Goal: Task Accomplishment & Management: Complete application form

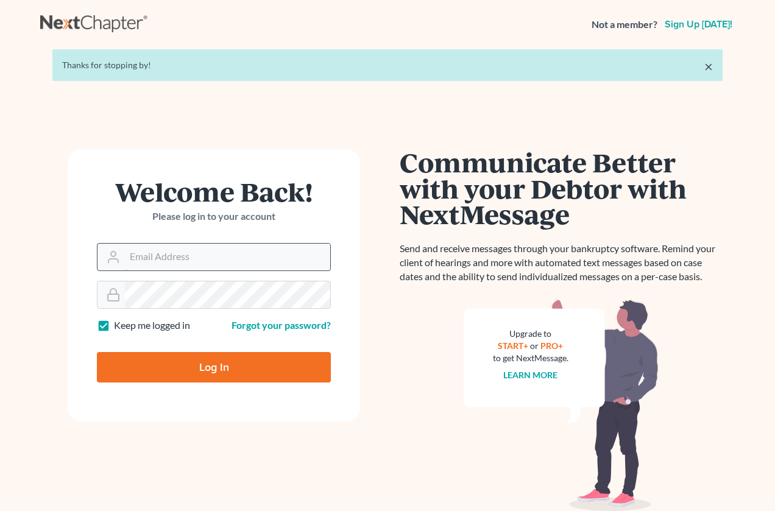
drag, startPoint x: 0, startPoint y: 0, endPoint x: 148, endPoint y: 258, distance: 297.2
click at [148, 258] on input "Email Address" at bounding box center [227, 257] width 205 height 27
type input "[PERSON_NAME][EMAIL_ADDRESS][DOMAIN_NAME]"
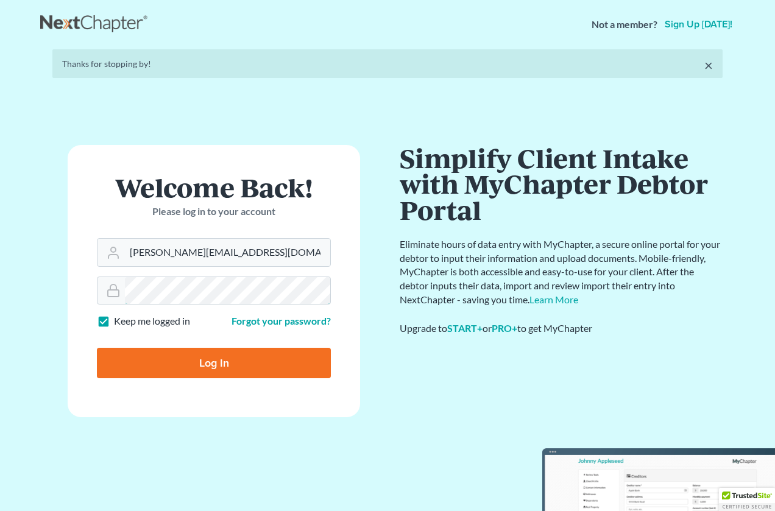
click at [157, 297] on form "Welcome Back! Please log in to your account Email Address lapointe@robertlapoin…" at bounding box center [214, 281] width 292 height 272
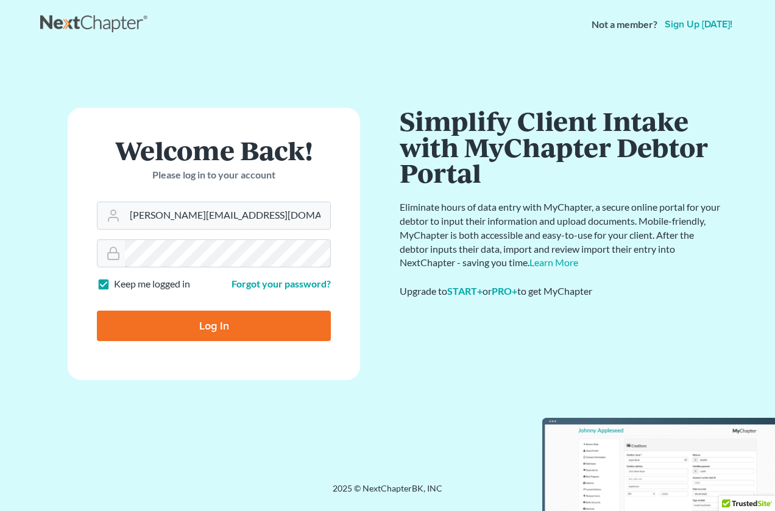
click at [97, 311] on input "Log In" at bounding box center [214, 326] width 234 height 30
type input "Thinking..."
click at [161, 211] on input "Email Address" at bounding box center [227, 215] width 205 height 27
type input "[PERSON_NAME][EMAIL_ADDRESS][DOMAIN_NAME]"
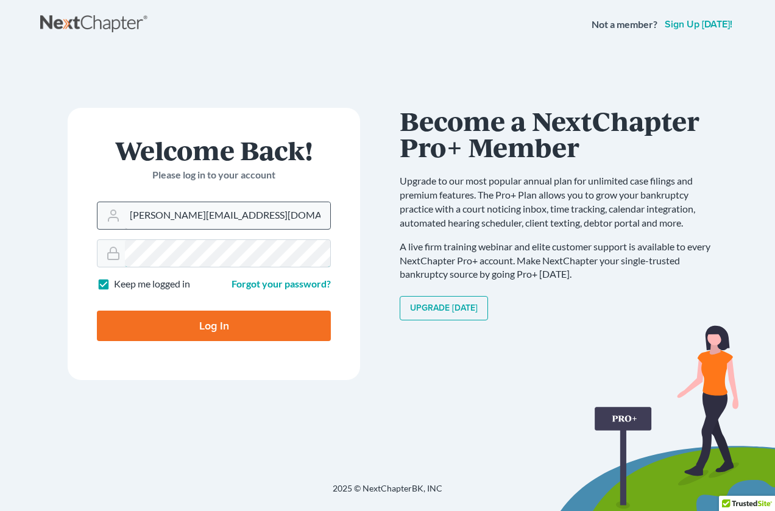
click at [97, 311] on input "Log In" at bounding box center [214, 326] width 234 height 30
type input "Thinking..."
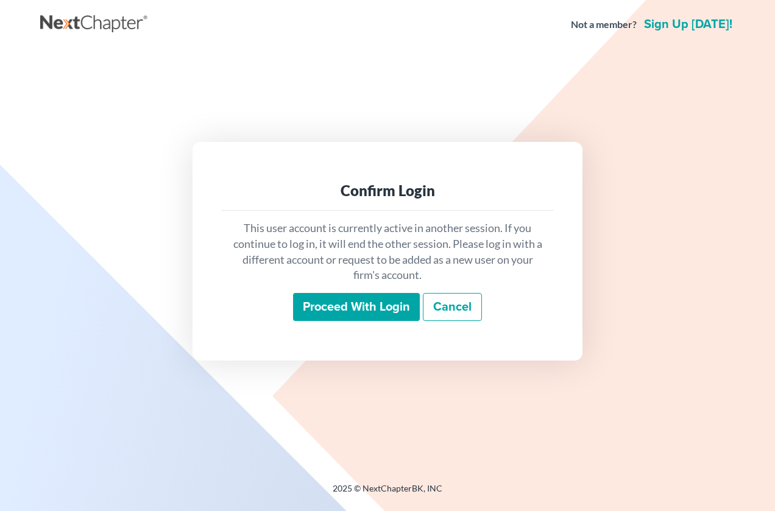
click at [356, 319] on input "Proceed with login" at bounding box center [356, 307] width 127 height 28
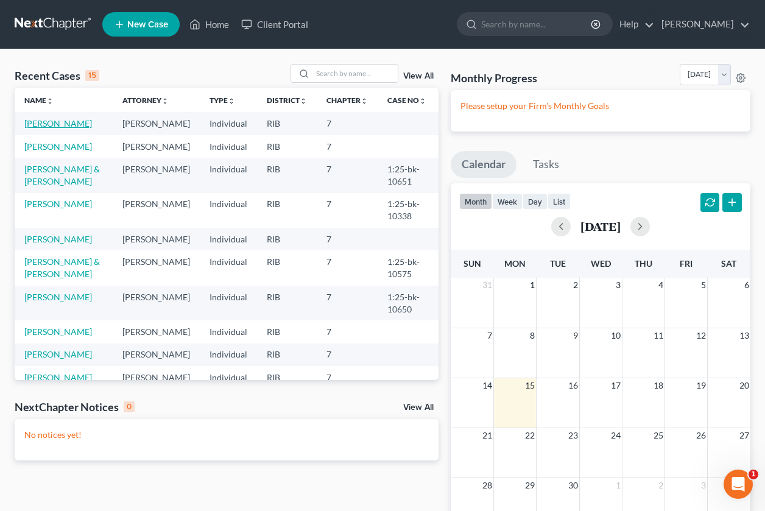
click at [27, 120] on link "[PERSON_NAME]" at bounding box center [58, 123] width 68 height 10
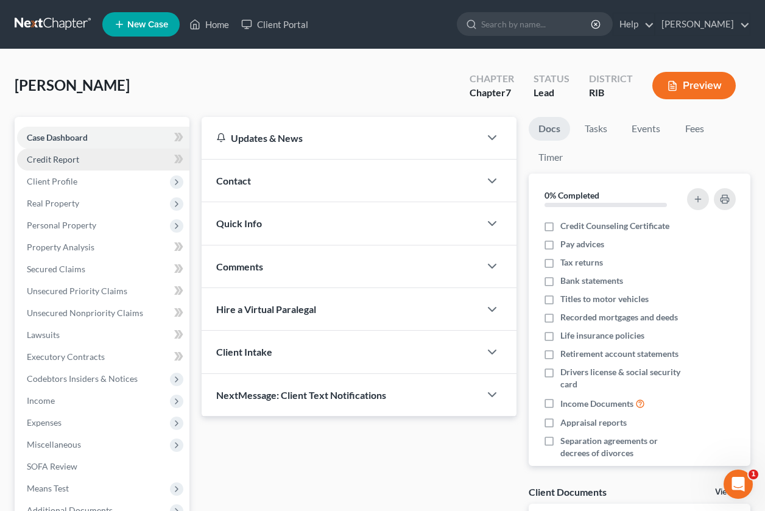
click at [72, 162] on span "Credit Report" at bounding box center [53, 159] width 52 height 10
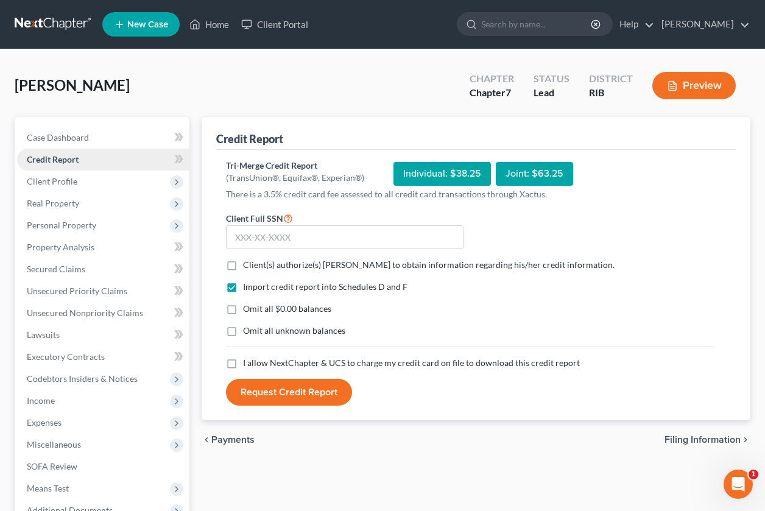
click at [101, 166] on link "Credit Report" at bounding box center [103, 160] width 172 height 22
click at [243, 363] on label "I allow NextChapter & UCS to charge my credit card on file to download this cre…" at bounding box center [411, 363] width 337 height 12
click at [248, 363] on input "I allow NextChapter & UCS to charge my credit card on file to download this cre…" at bounding box center [252, 361] width 8 height 8
checkbox input "true"
click at [243, 307] on label "Omit all $0.00 balances" at bounding box center [287, 309] width 88 height 12
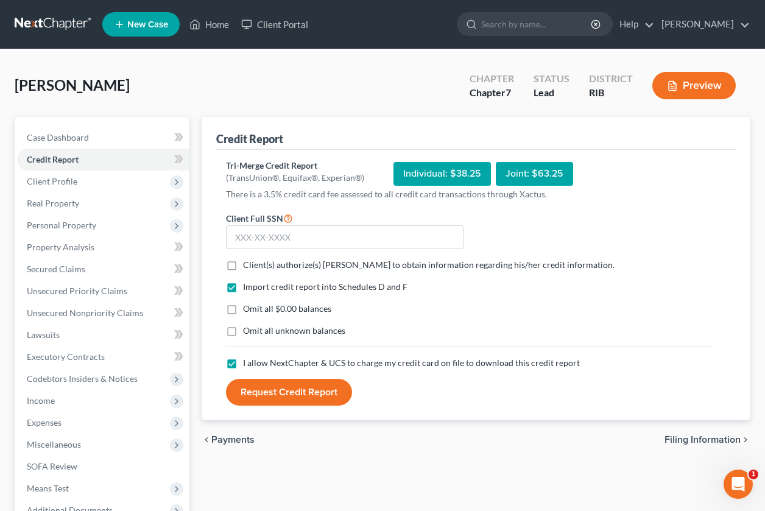
click at [248, 307] on input "Omit all $0.00 balances" at bounding box center [252, 307] width 8 height 8
checkbox input "true"
click at [243, 266] on label "Client(s) authorize(s) Robert Lapointe to obtain information regarding his/her …" at bounding box center [429, 265] width 372 height 12
click at [248, 266] on input "Client(s) authorize(s) Robert Lapointe to obtain information regarding his/her …" at bounding box center [252, 263] width 8 height 8
checkbox input "true"
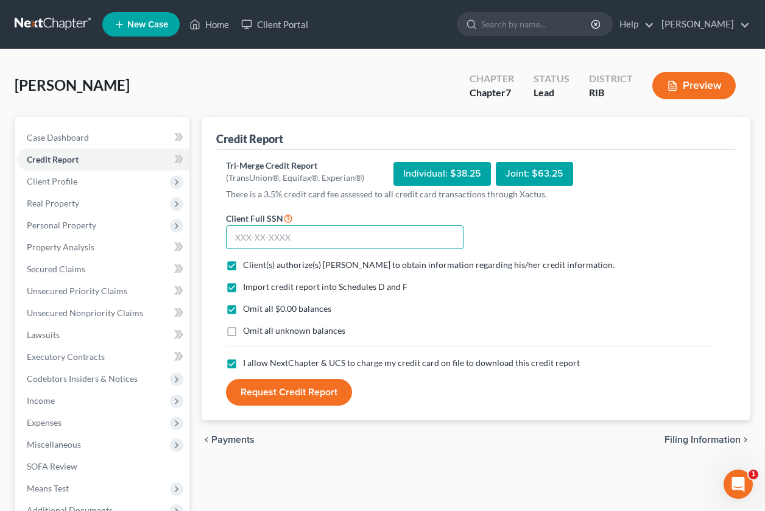
click at [308, 227] on input "text" at bounding box center [345, 237] width 238 height 24
type input "064-67-8520"
click at [288, 394] on button "Request Credit Report" at bounding box center [289, 392] width 126 height 27
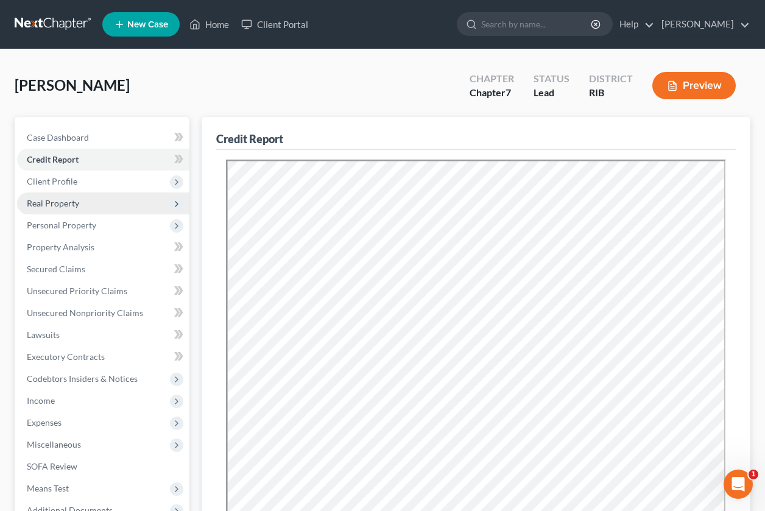
click at [57, 203] on span "Real Property" at bounding box center [53, 203] width 52 height 10
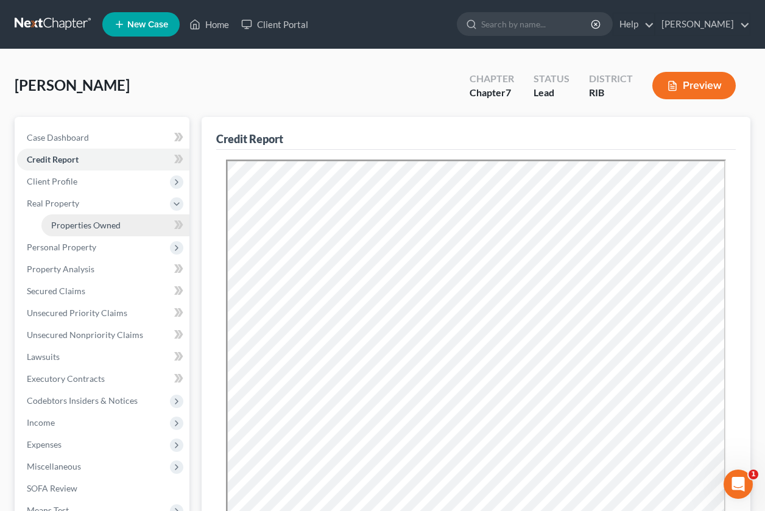
click at [102, 227] on span "Properties Owned" at bounding box center [85, 225] width 69 height 10
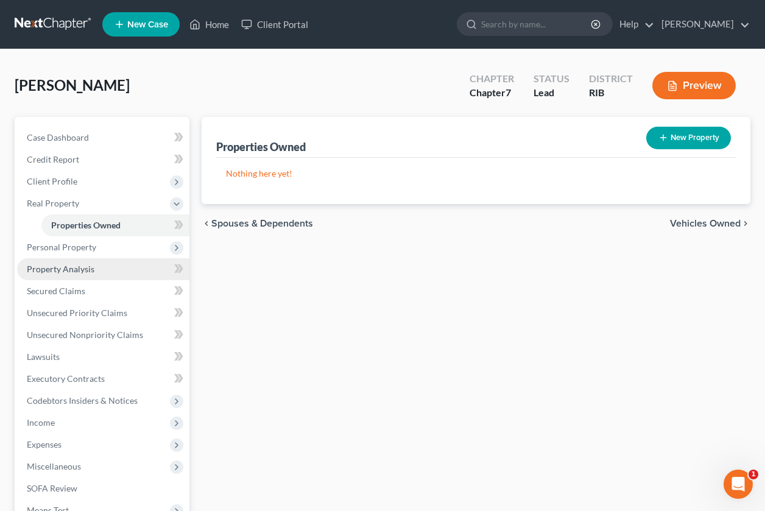
click at [96, 267] on link "Property Analysis" at bounding box center [103, 269] width 172 height 22
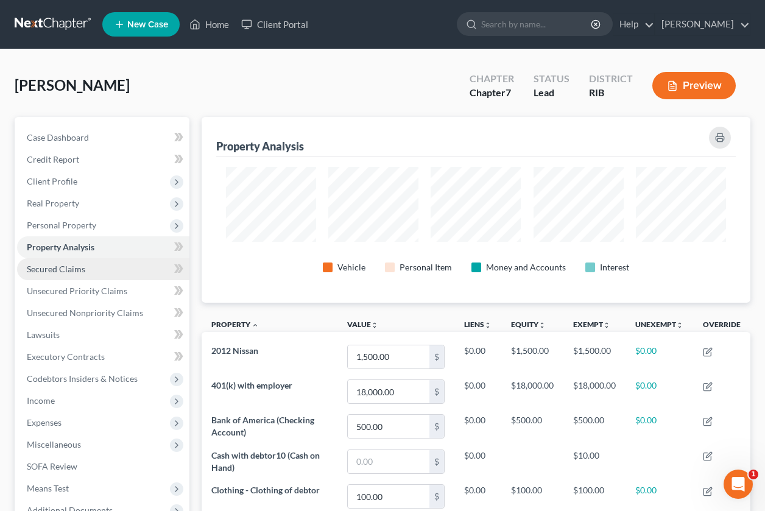
click at [76, 274] on link "Secured Claims" at bounding box center [103, 269] width 172 height 22
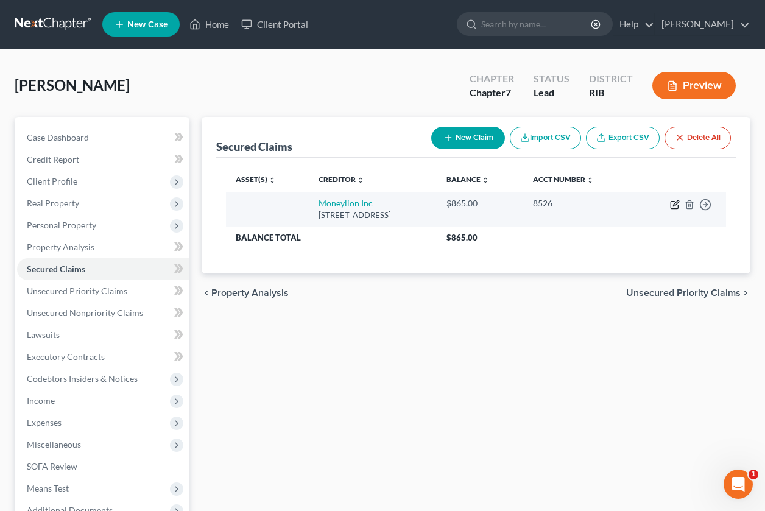
click at [675, 206] on icon "button" at bounding box center [675, 202] width 5 height 5
select select "46"
select select "0"
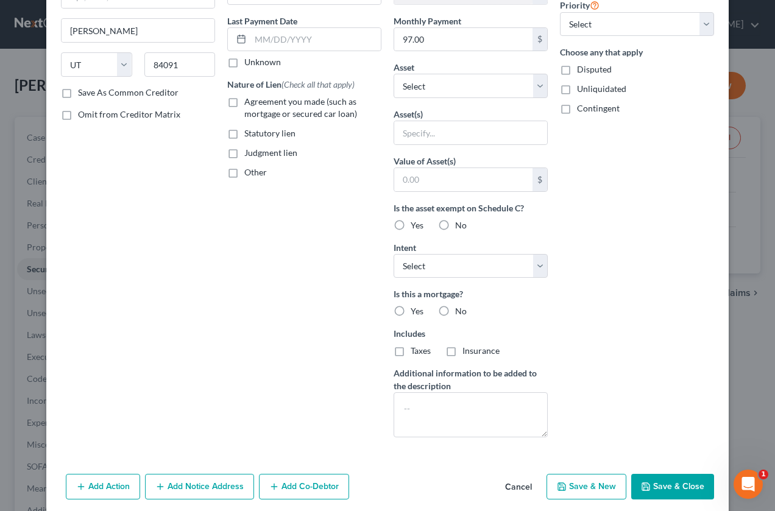
scroll to position [153, 0]
click at [455, 311] on label "No" at bounding box center [461, 311] width 12 height 12
click at [460, 311] on input "No" at bounding box center [464, 309] width 8 height 8
radio input "true"
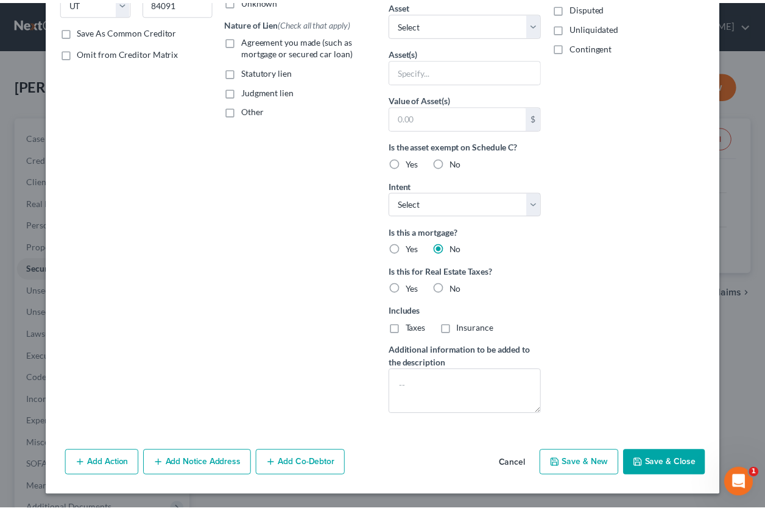
scroll to position [214, 0]
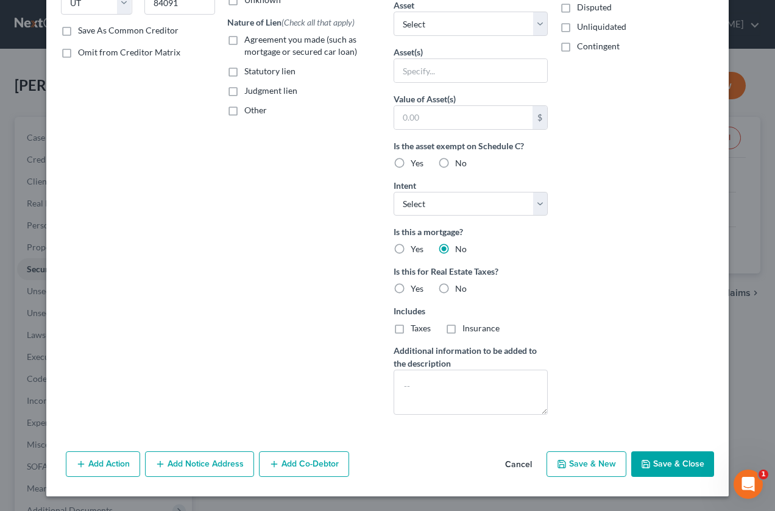
click at [671, 465] on button "Save & Close" at bounding box center [672, 464] width 83 height 26
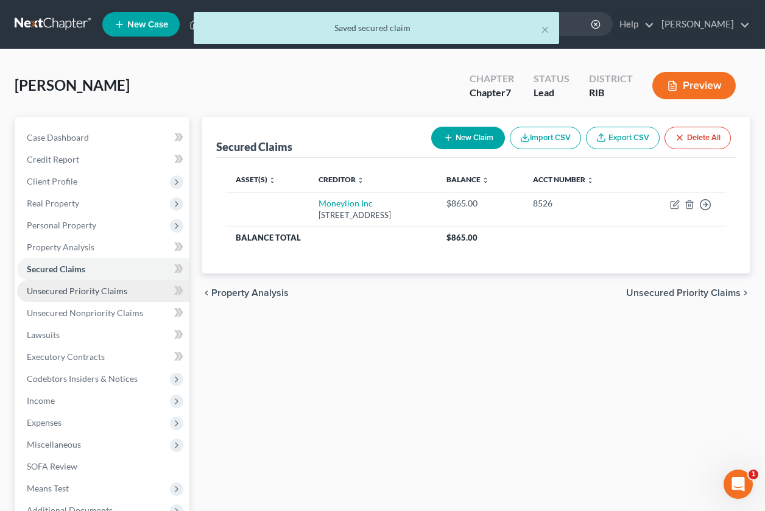
click at [113, 295] on span "Unsecured Priority Claims" at bounding box center [77, 291] width 101 height 10
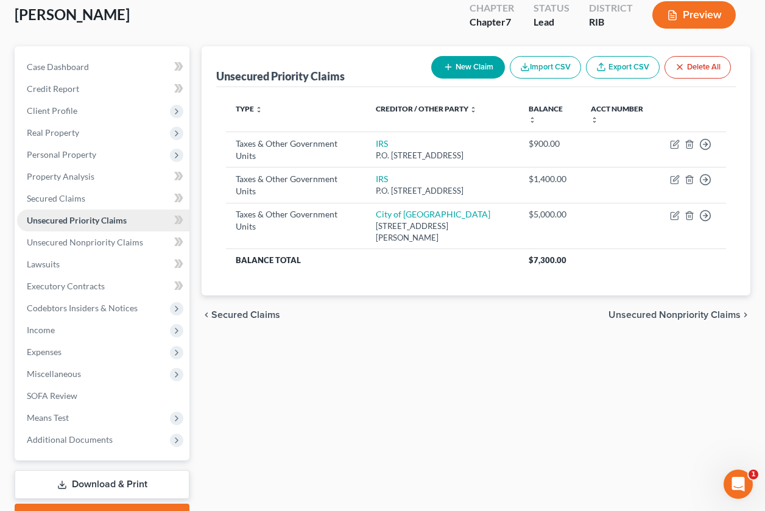
scroll to position [76, 0]
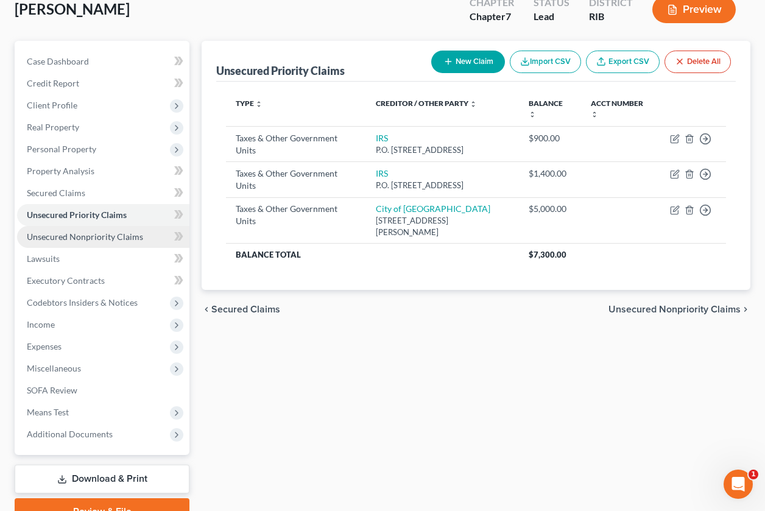
click at [128, 238] on span "Unsecured Nonpriority Claims" at bounding box center [85, 236] width 116 height 10
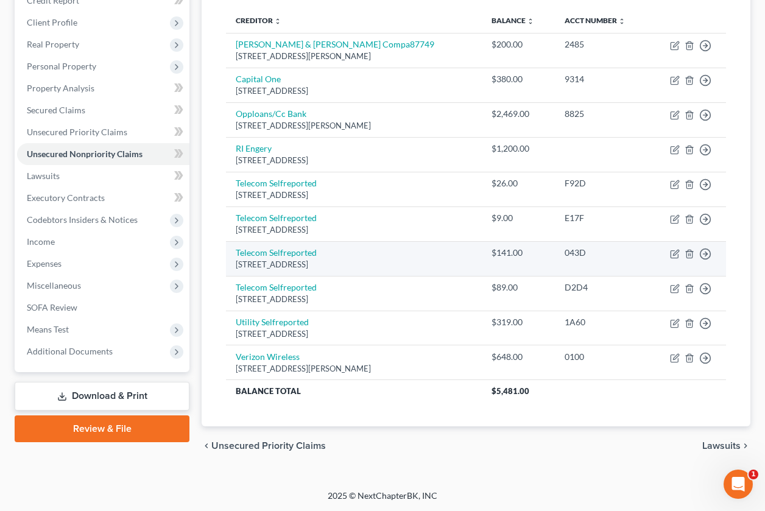
scroll to position [160, 0]
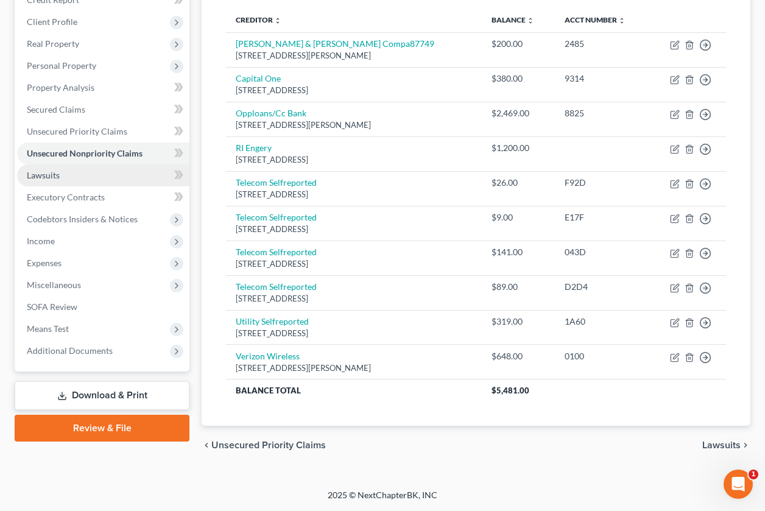
drag, startPoint x: 102, startPoint y: 183, endPoint x: 151, endPoint y: 191, distance: 49.3
click at [102, 183] on link "Lawsuits" at bounding box center [103, 175] width 172 height 22
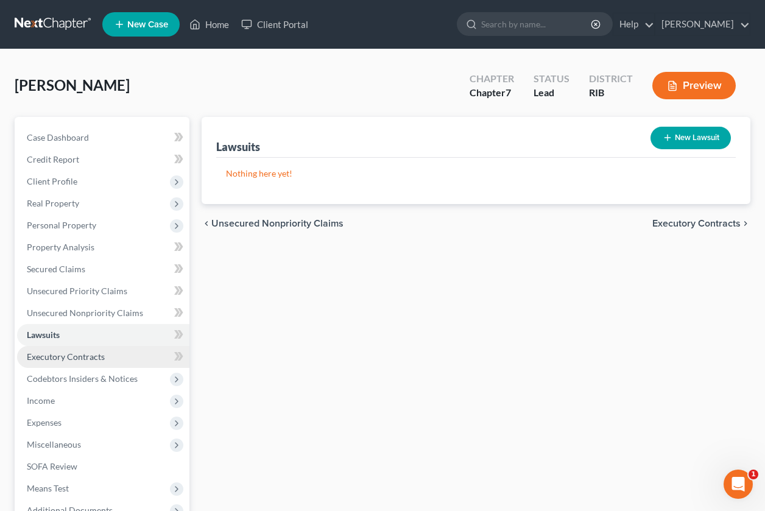
click at [136, 357] on link "Executory Contracts" at bounding box center [103, 357] width 172 height 22
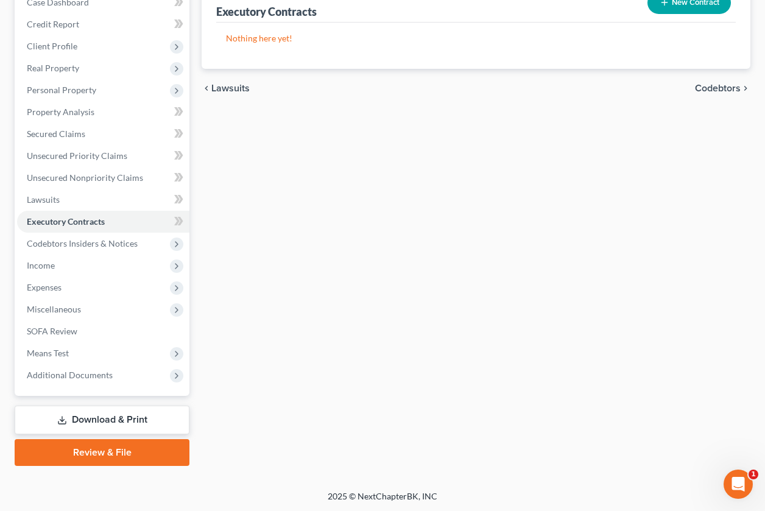
scroll to position [136, 0]
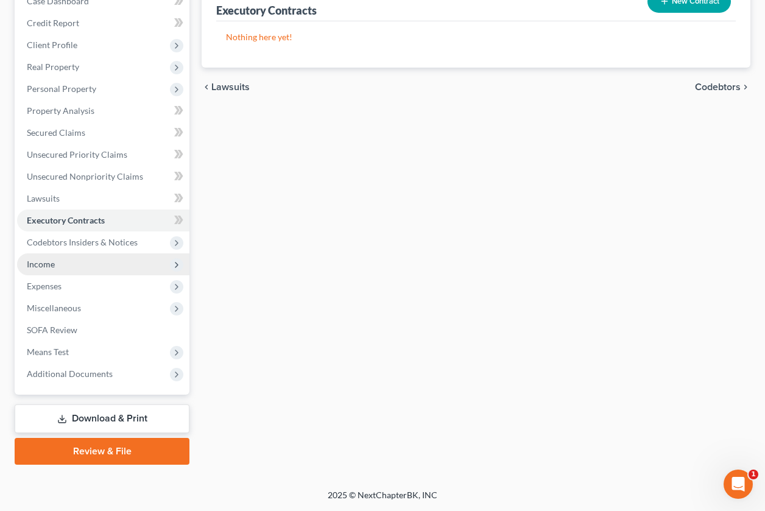
click at [76, 272] on span "Income" at bounding box center [103, 264] width 172 height 22
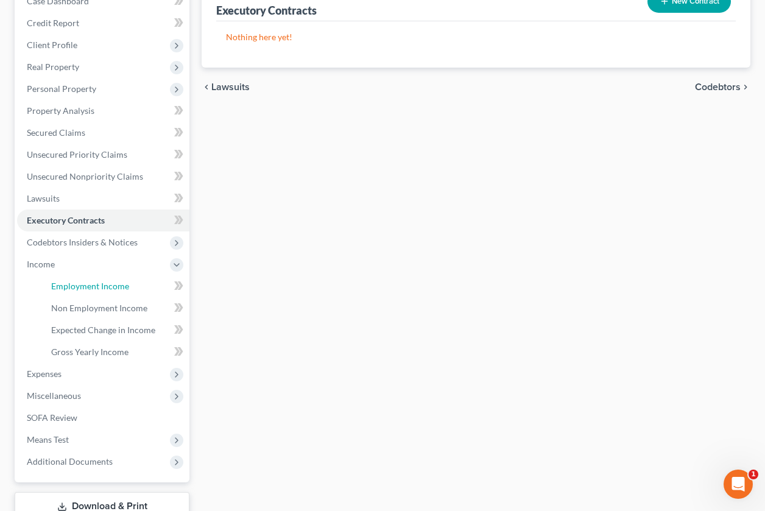
drag, startPoint x: 69, startPoint y: 283, endPoint x: 308, endPoint y: 241, distance: 242.6
click at [69, 283] on span "Employment Income" at bounding box center [90, 286] width 78 height 10
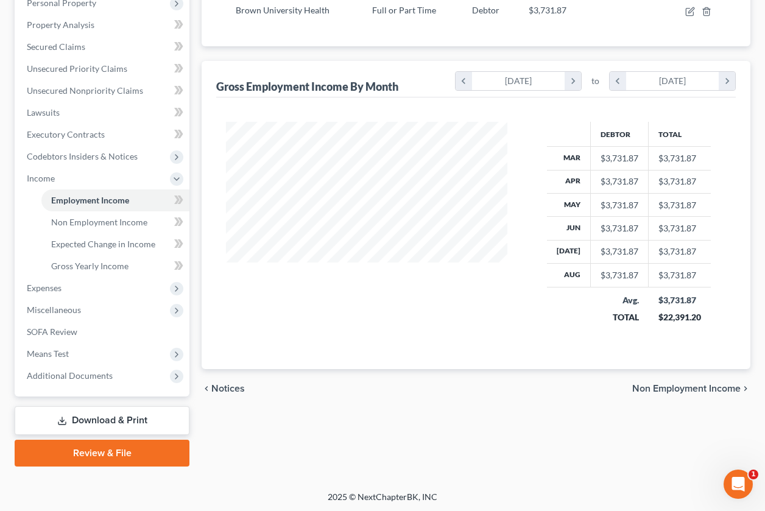
scroll to position [224, 0]
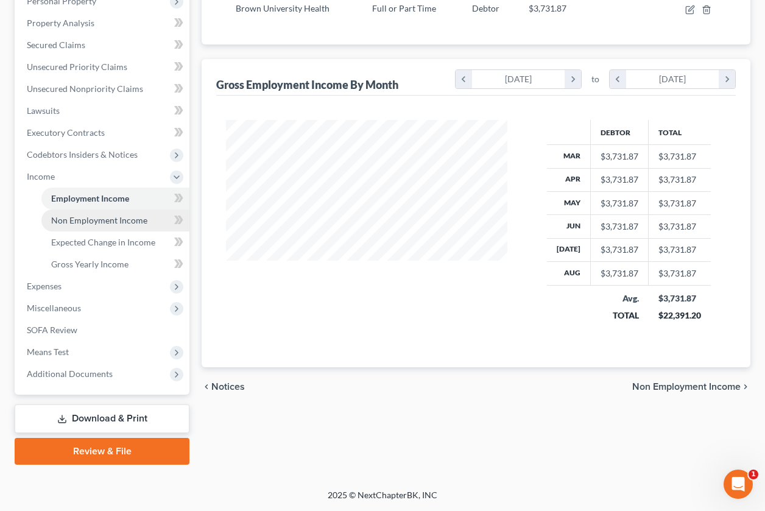
click at [110, 224] on span "Non Employment Income" at bounding box center [99, 220] width 96 height 10
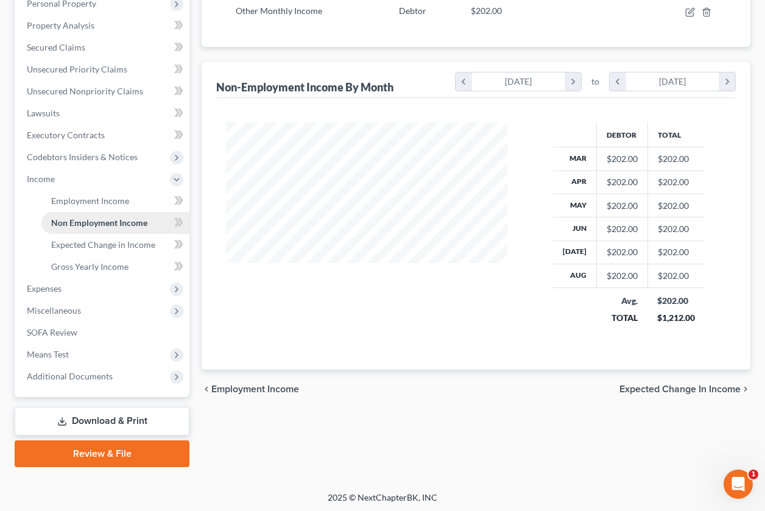
scroll to position [224, 0]
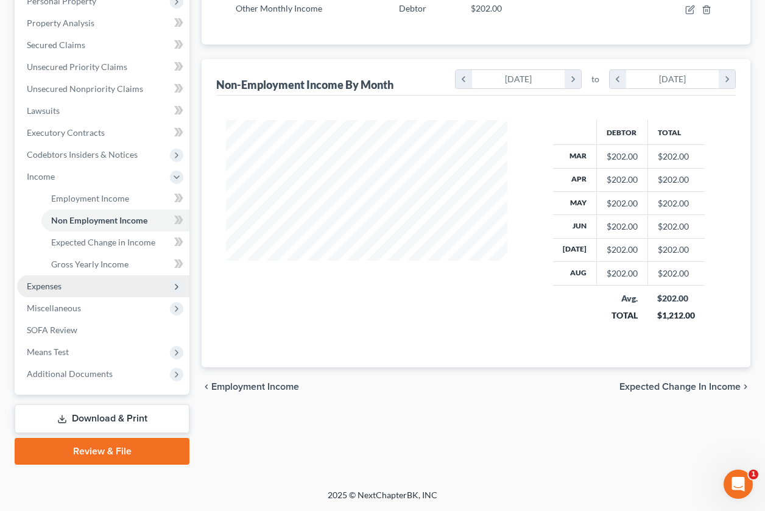
click at [123, 292] on span "Expenses" at bounding box center [103, 286] width 172 height 22
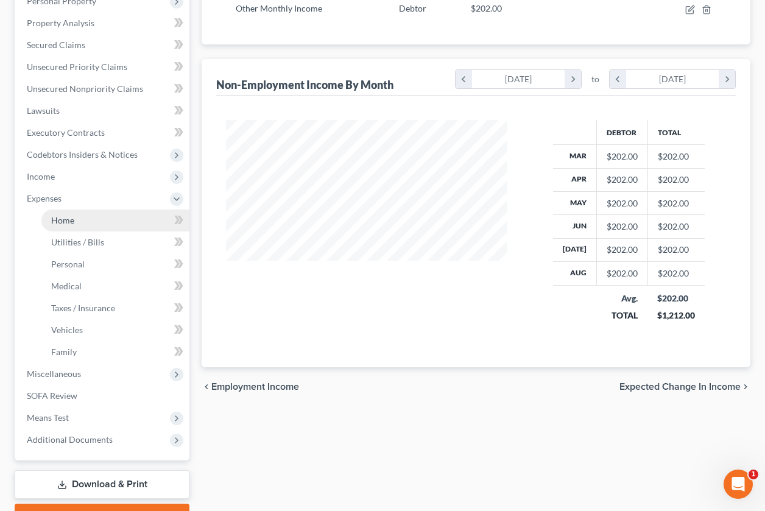
click at [90, 219] on link "Home" at bounding box center [115, 221] width 148 height 22
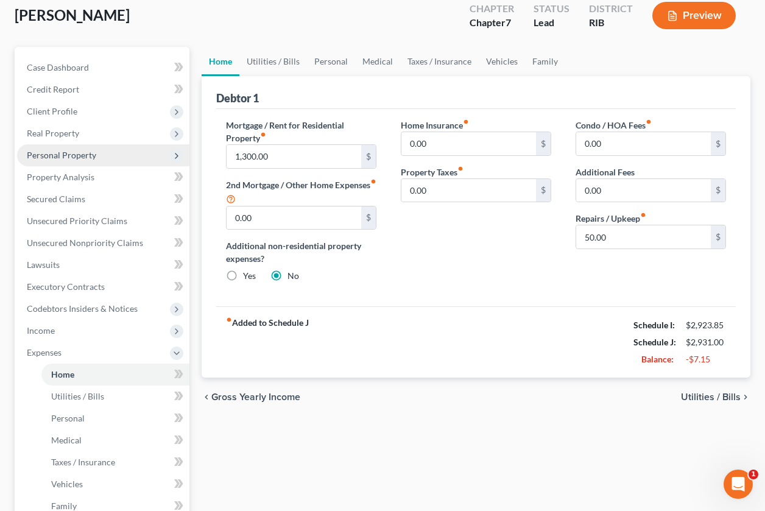
scroll to position [76, 0]
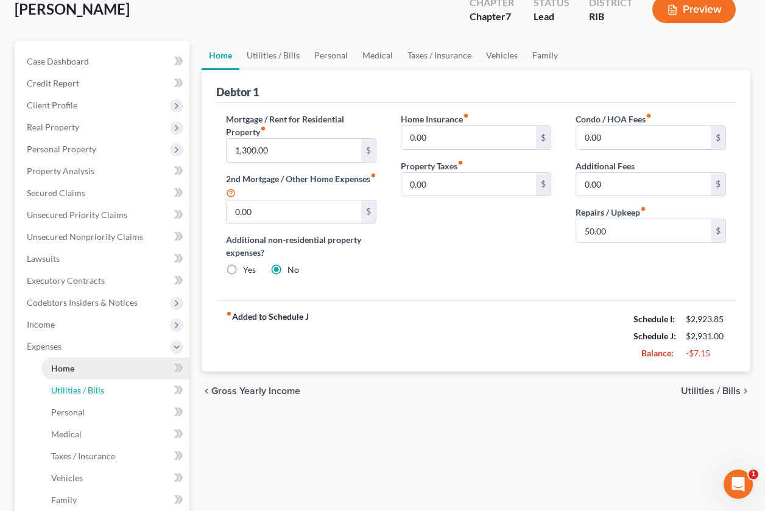
drag, startPoint x: 86, startPoint y: 397, endPoint x: 110, endPoint y: 378, distance: 30.3
click at [87, 396] on link "Utilities / Bills" at bounding box center [115, 390] width 148 height 22
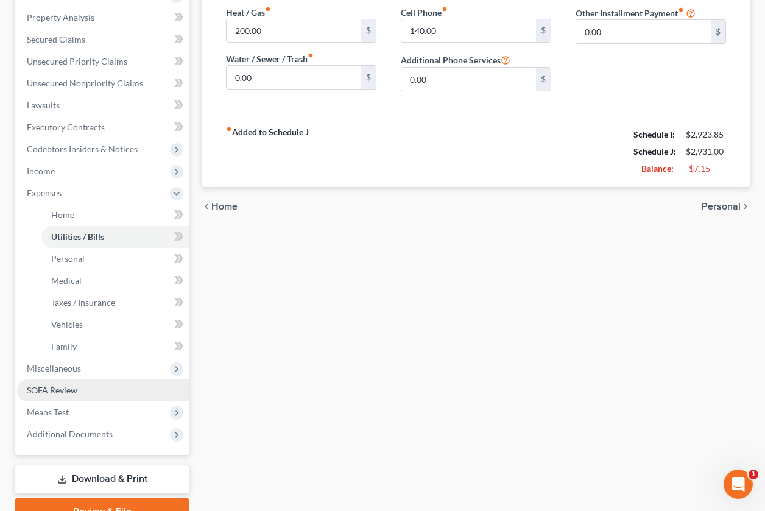
scroll to position [230, 0]
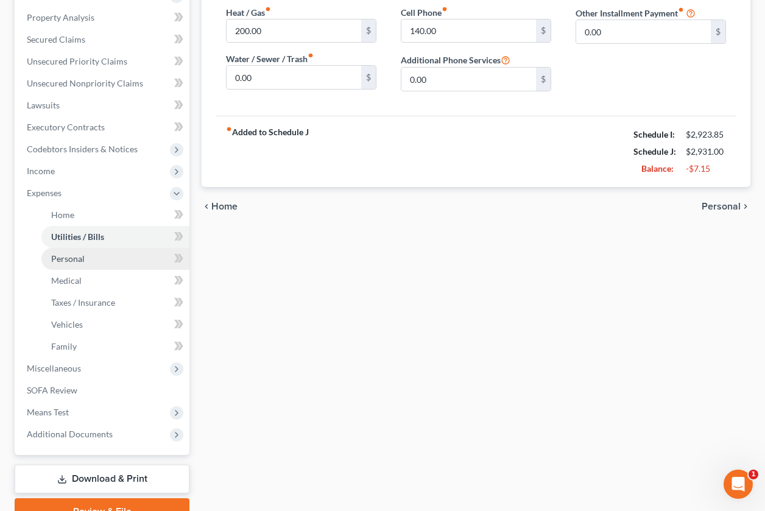
click at [80, 261] on span "Personal" at bounding box center [68, 258] width 34 height 10
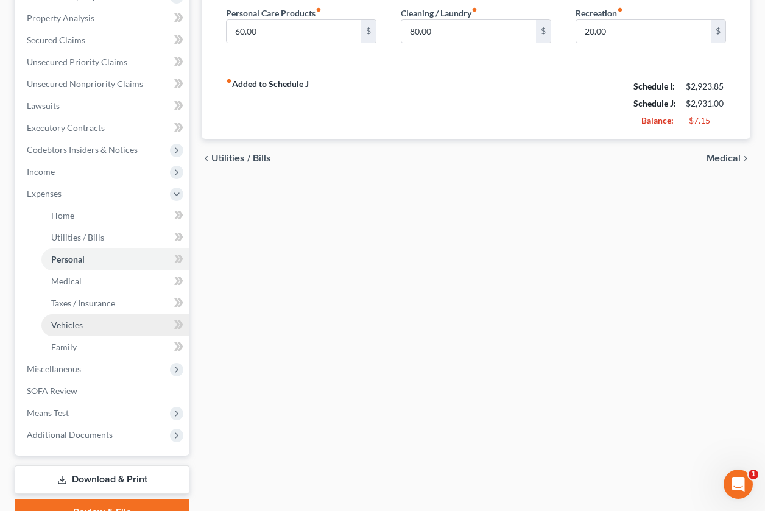
scroll to position [230, 0]
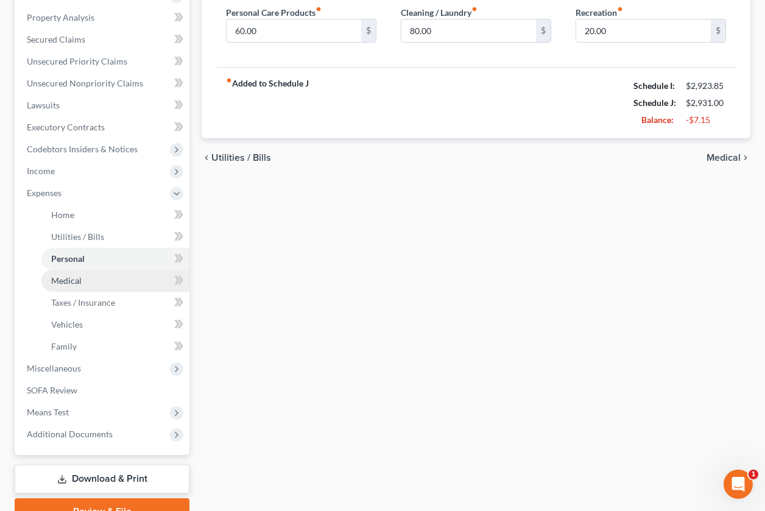
click at [93, 284] on link "Medical" at bounding box center [115, 281] width 148 height 22
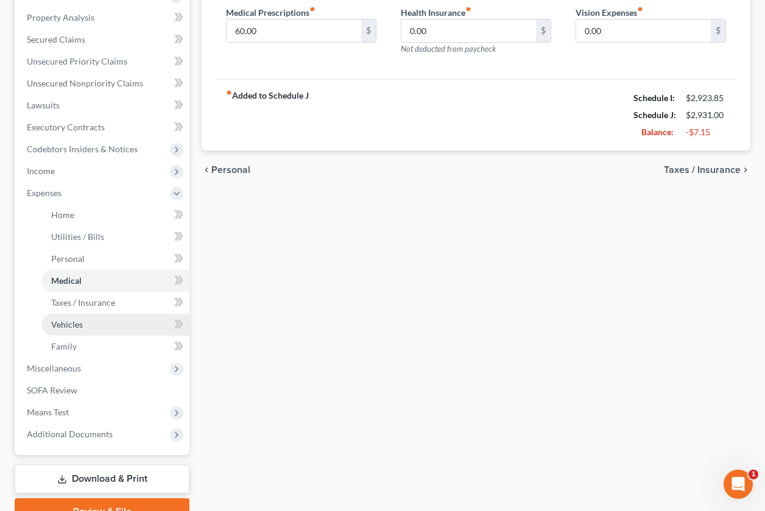
scroll to position [230, 0]
click at [104, 305] on span "Taxes / Insurance" at bounding box center [83, 302] width 64 height 10
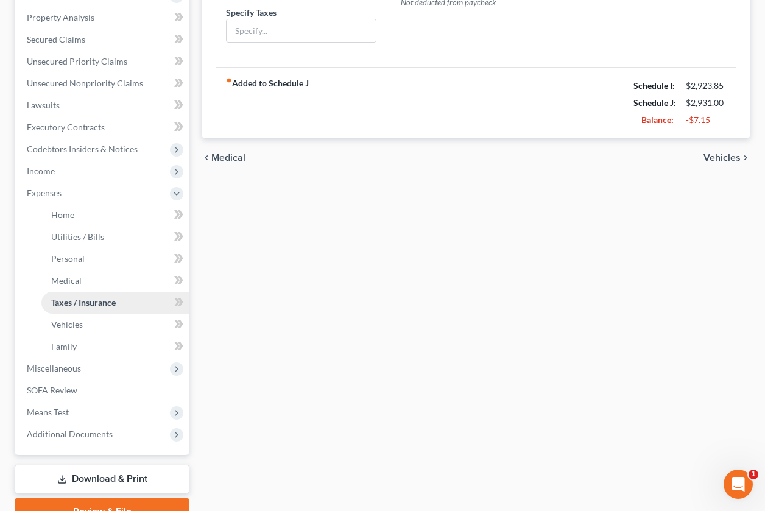
scroll to position [230, 0]
click at [103, 315] on link "Vehicles" at bounding box center [115, 325] width 148 height 22
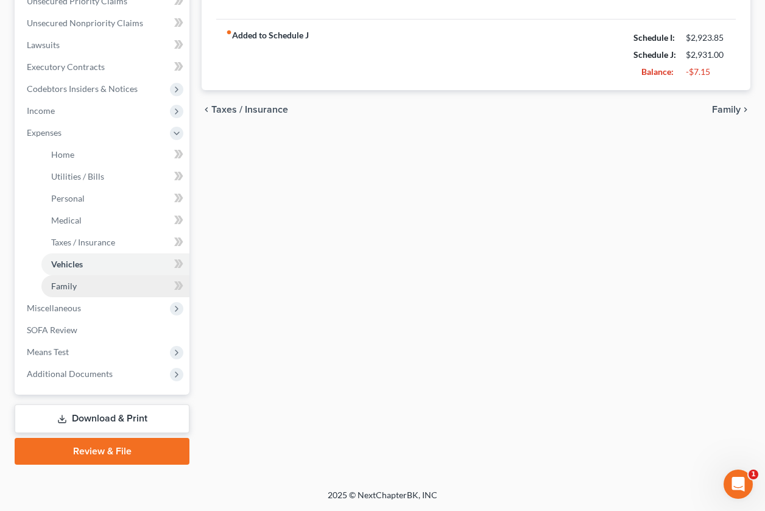
click at [97, 291] on link "Family" at bounding box center [115, 286] width 148 height 22
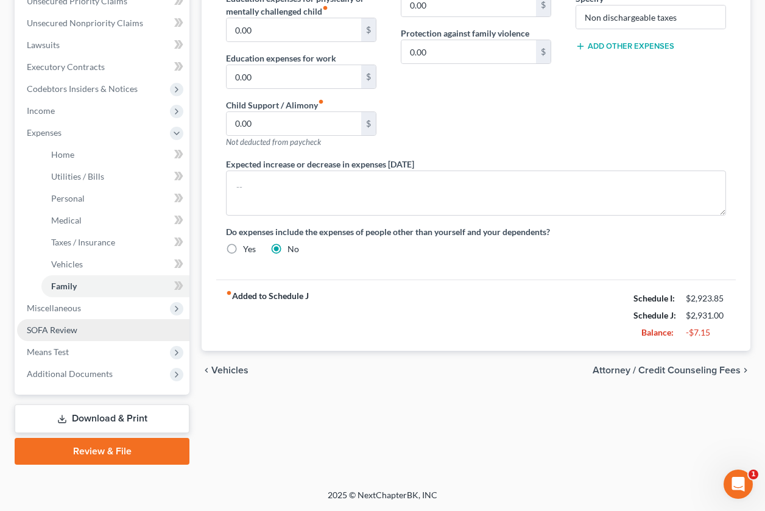
click at [99, 332] on link "SOFA Review" at bounding box center [103, 330] width 172 height 22
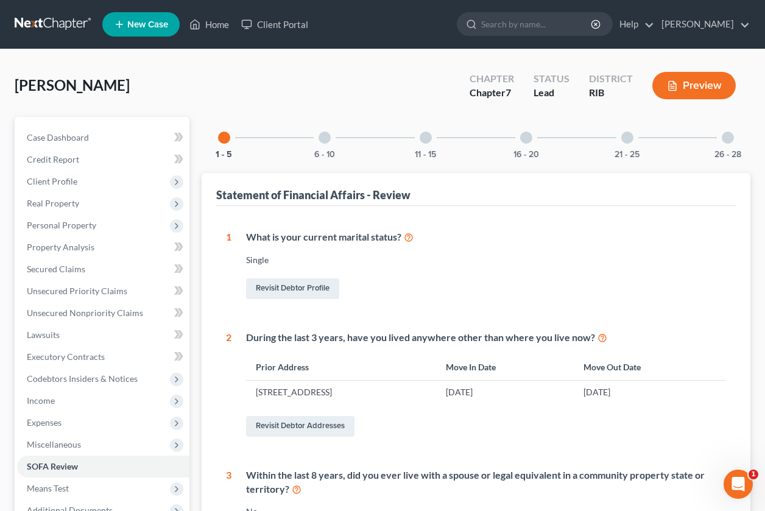
click at [320, 146] on div "6 - 10" at bounding box center [324, 137] width 41 height 41
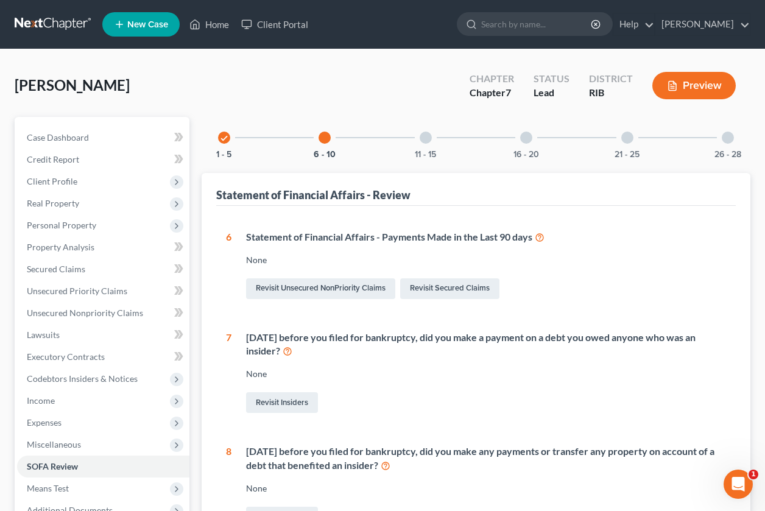
click at [425, 141] on div at bounding box center [426, 138] width 12 height 12
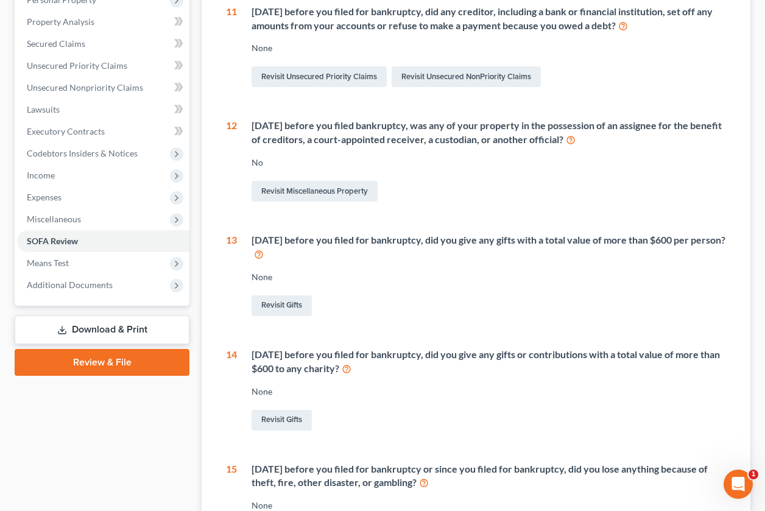
scroll to position [230, 0]
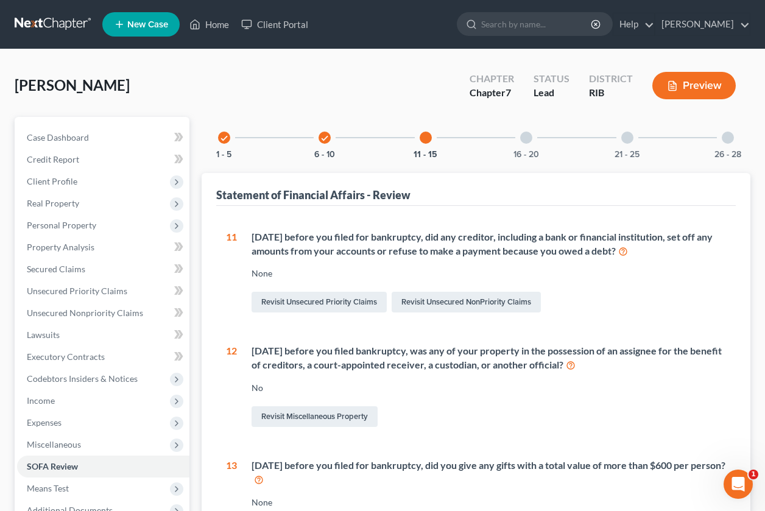
drag, startPoint x: 524, startPoint y: 146, endPoint x: 450, endPoint y: 233, distance: 115.4
click at [524, 146] on div "16 - 20" at bounding box center [526, 137] width 41 height 41
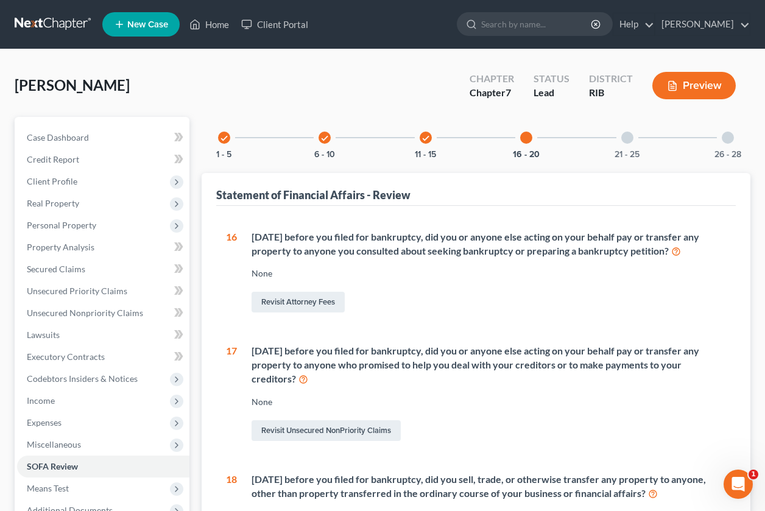
scroll to position [0, 0]
drag, startPoint x: 627, startPoint y: 141, endPoint x: 546, endPoint y: 193, distance: 96.0
click at [627, 141] on div at bounding box center [627, 138] width 12 height 12
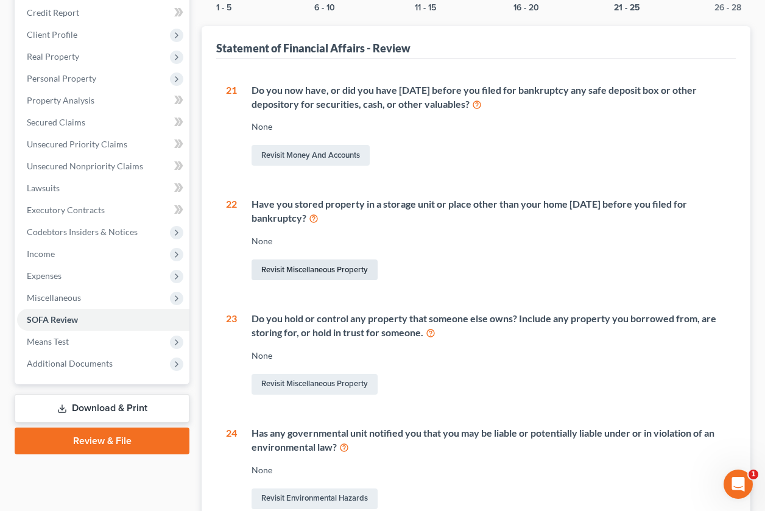
scroll to position [153, 0]
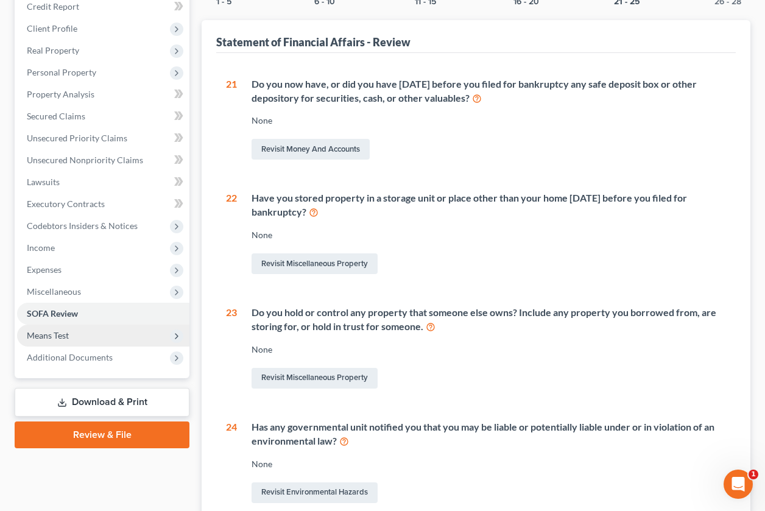
click at [67, 336] on span "Means Test" at bounding box center [48, 335] width 42 height 10
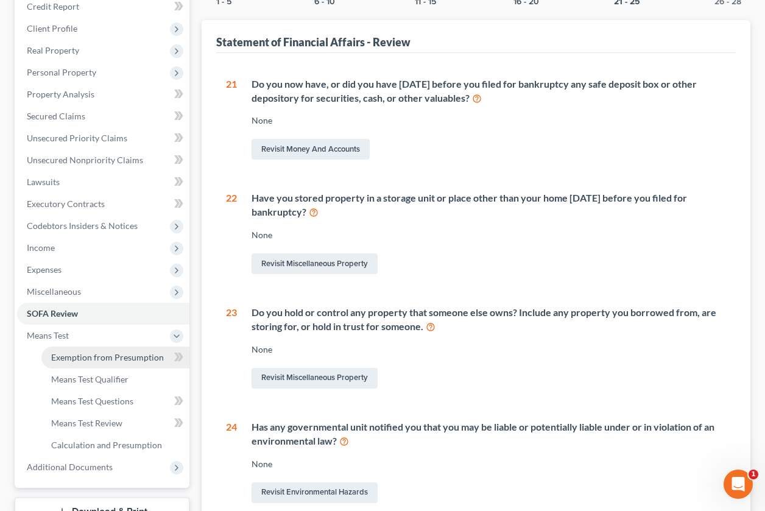
click at [75, 352] on span "Exemption from Presumption" at bounding box center [107, 357] width 113 height 10
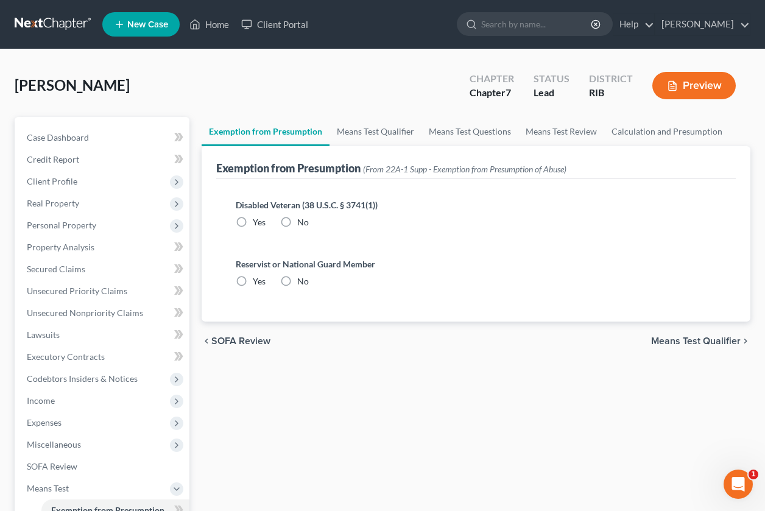
click at [297, 221] on label "No" at bounding box center [303, 222] width 12 height 12
click at [302, 221] on input "No" at bounding box center [306, 220] width 8 height 8
radio input "true"
click at [297, 281] on label "No" at bounding box center [303, 281] width 12 height 12
click at [302, 281] on input "No" at bounding box center [306, 279] width 8 height 8
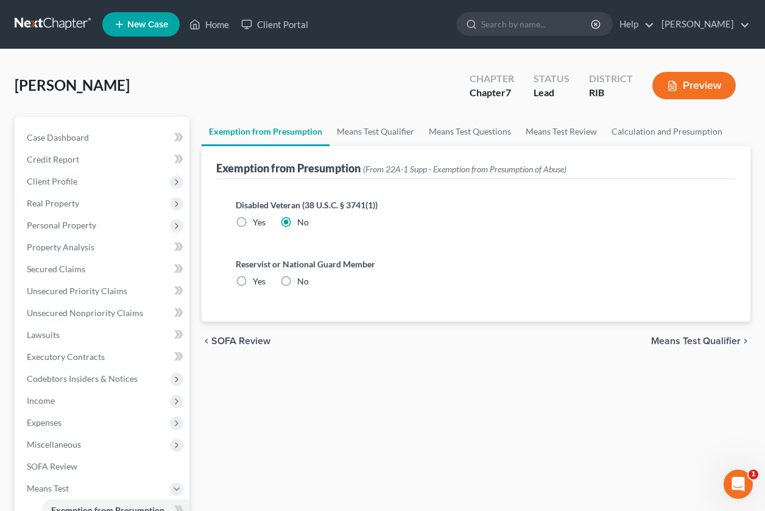
radio input "true"
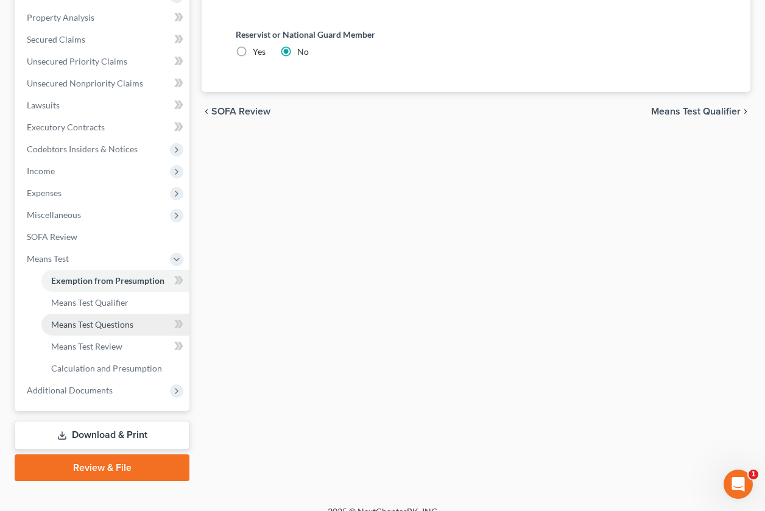
scroll to position [230, 0]
click at [118, 299] on span "Means Test Qualifier" at bounding box center [89, 302] width 77 height 10
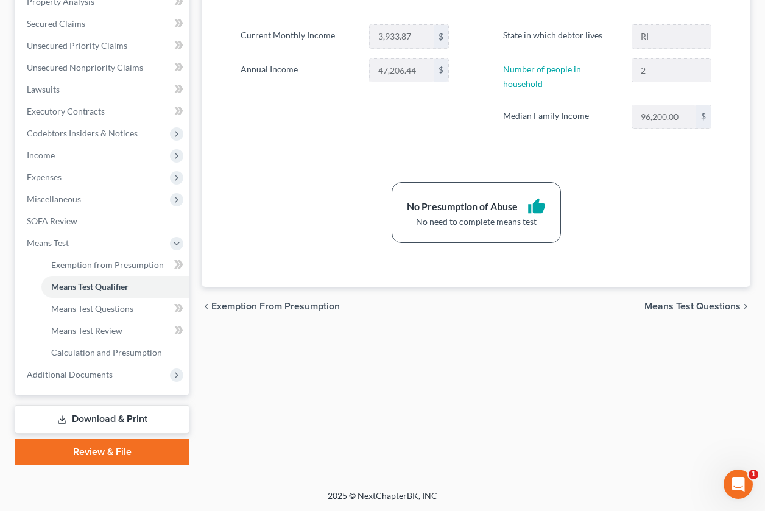
scroll to position [246, 0]
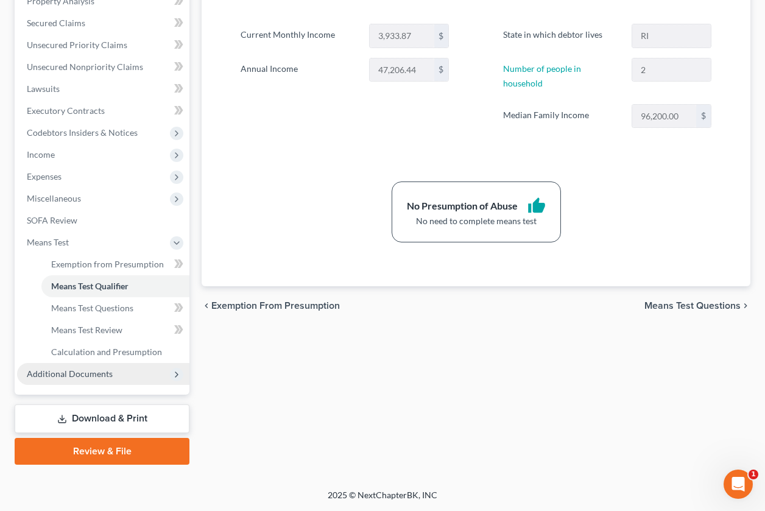
click at [109, 374] on span "Additional Documents" at bounding box center [70, 374] width 86 height 10
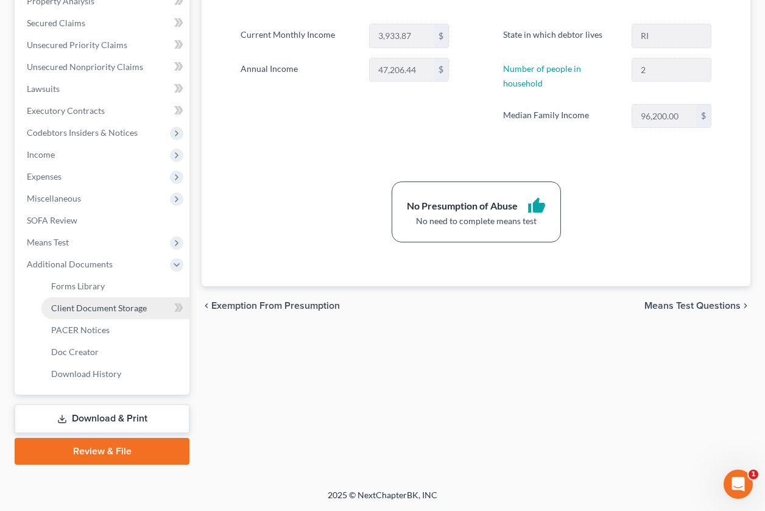
click at [123, 311] on span "Client Document Storage" at bounding box center [99, 308] width 96 height 10
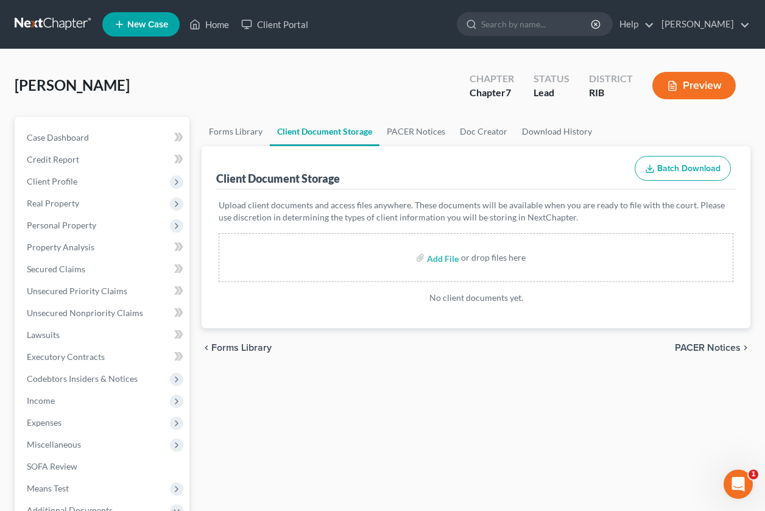
click at [305, 269] on div "Add File or drop files here" at bounding box center [476, 257] width 515 height 49
click at [87, 225] on span "Personal Property" at bounding box center [61, 225] width 69 height 10
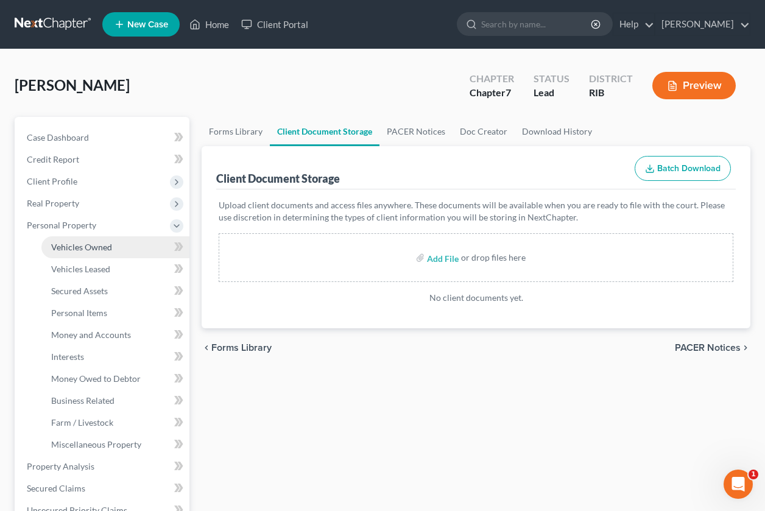
click at [90, 242] on span "Vehicles Owned" at bounding box center [81, 247] width 61 height 10
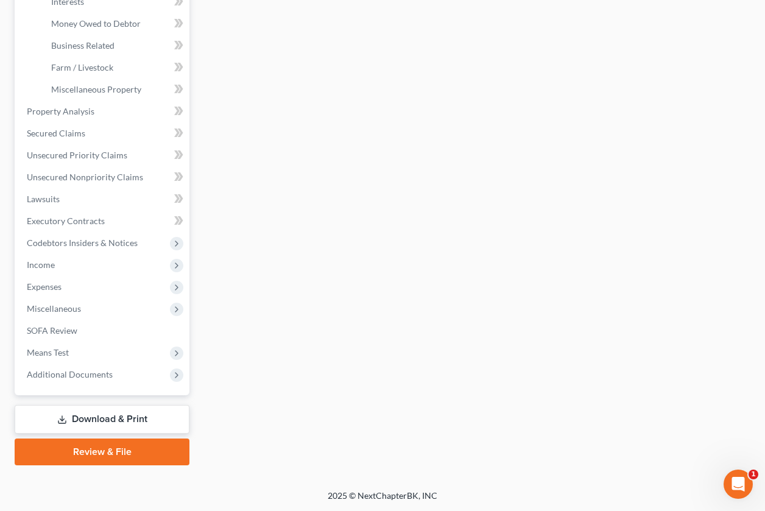
scroll to position [356, 0]
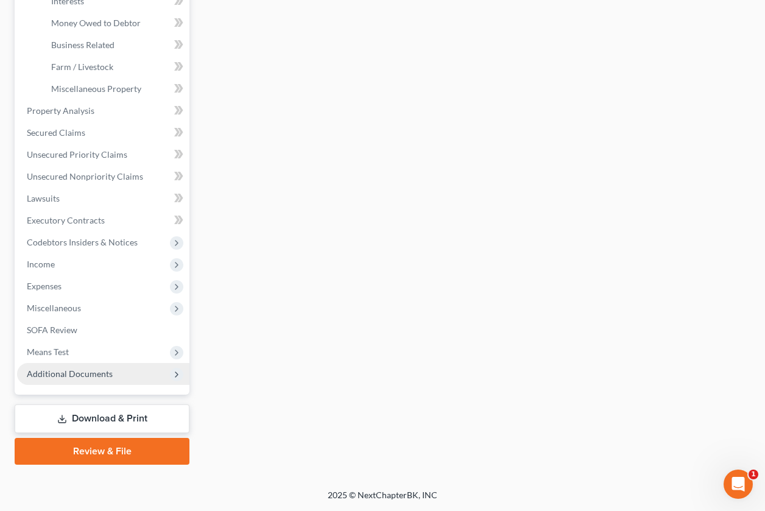
click at [108, 371] on span "Additional Documents" at bounding box center [70, 374] width 86 height 10
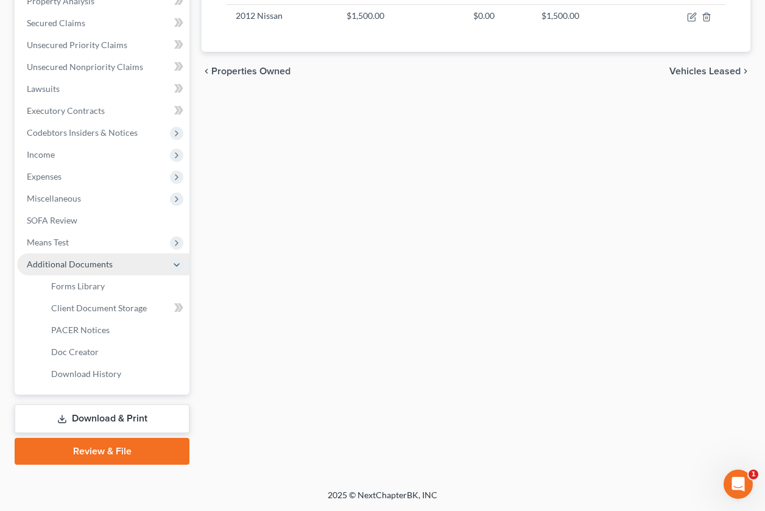
scroll to position [246, 0]
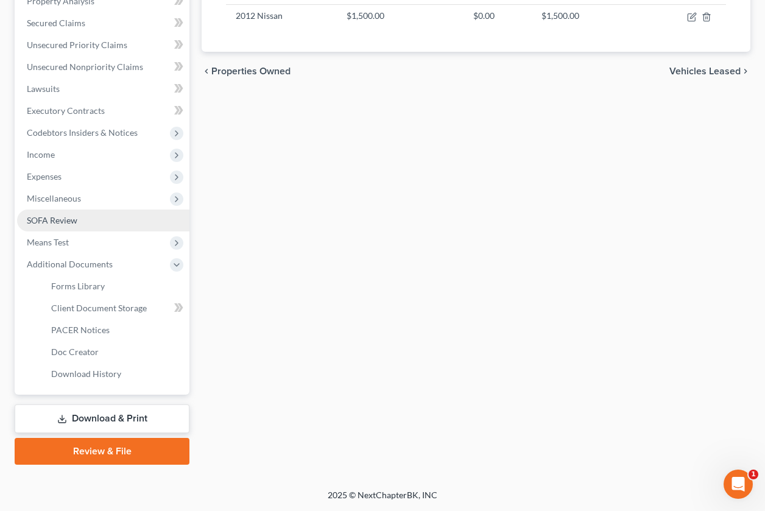
click at [89, 218] on link "SOFA Review" at bounding box center [103, 221] width 172 height 22
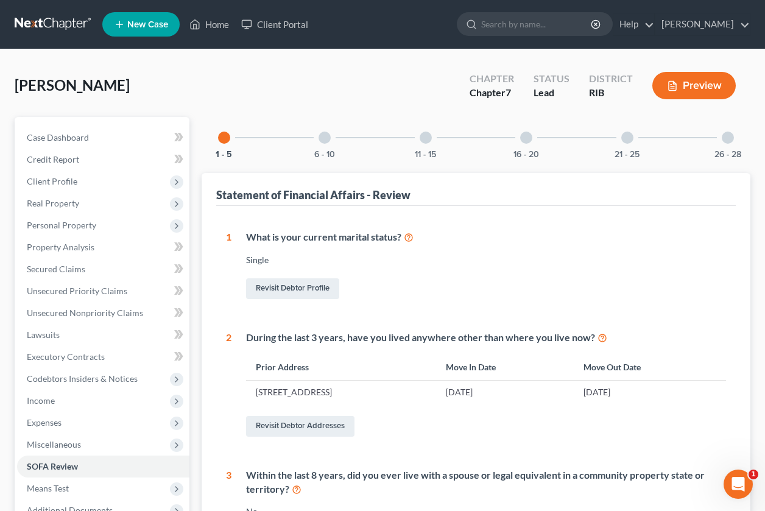
drag, startPoint x: 526, startPoint y: 138, endPoint x: 500, endPoint y: 212, distance: 78.0
click at [526, 138] on div at bounding box center [526, 138] width 12 height 12
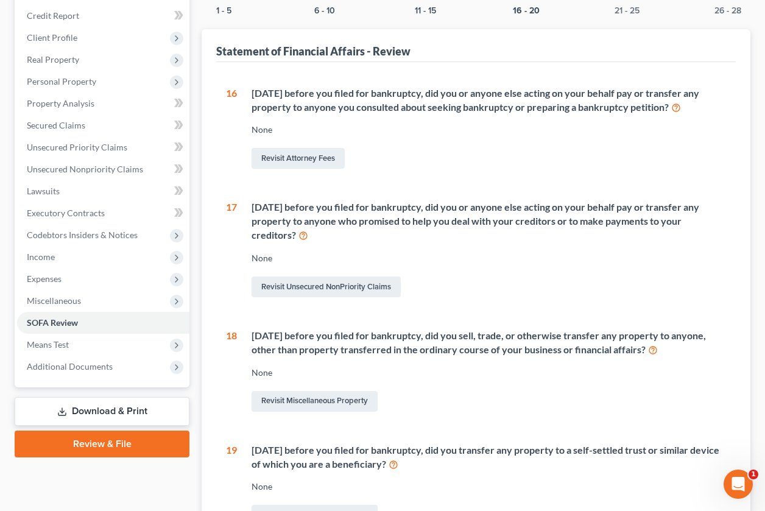
scroll to position [153, 0]
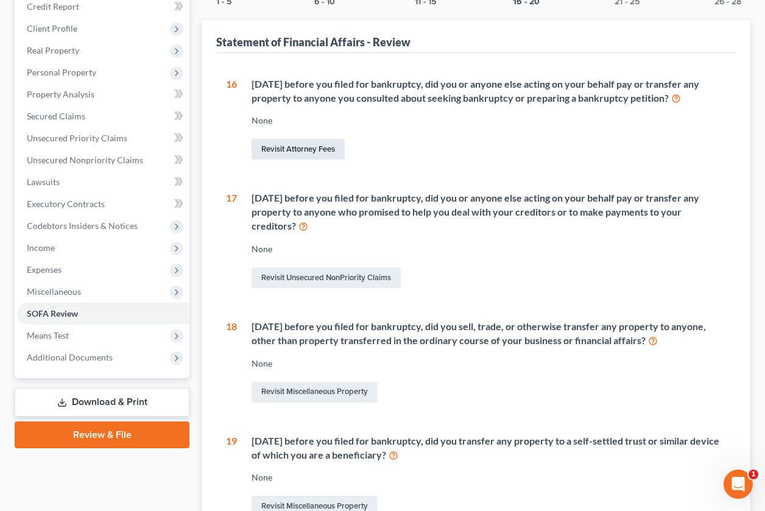
click at [302, 152] on link "Revisit Attorney Fees" at bounding box center [298, 149] width 93 height 21
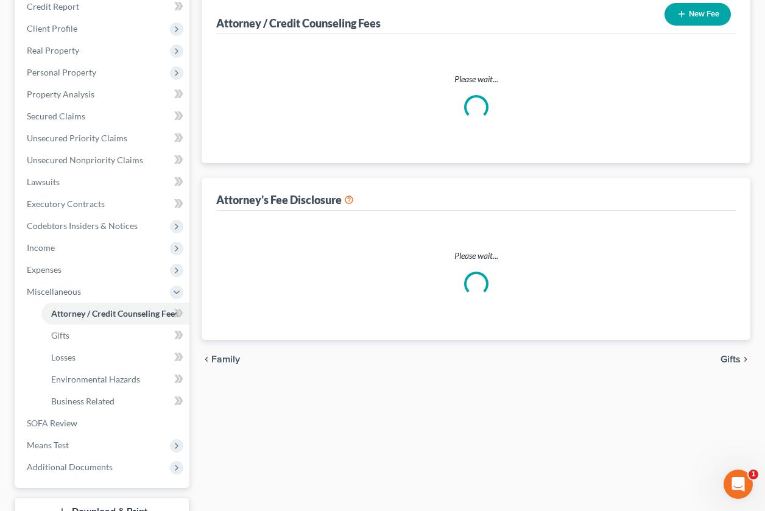
scroll to position [46, 0]
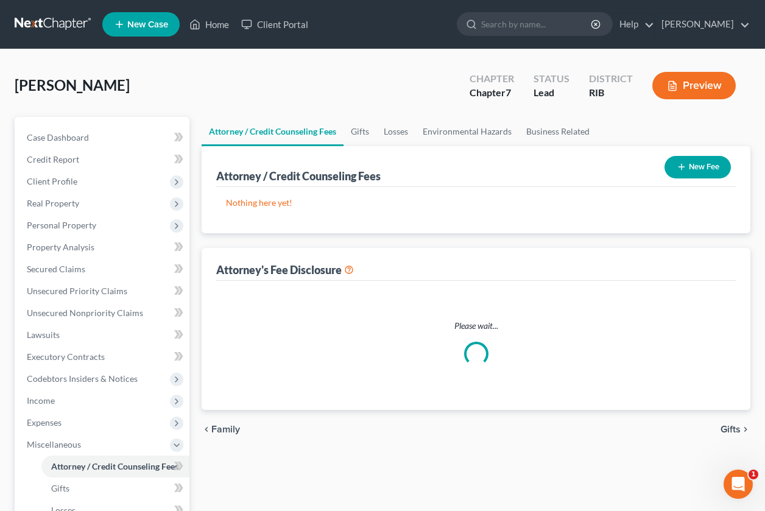
select select "0"
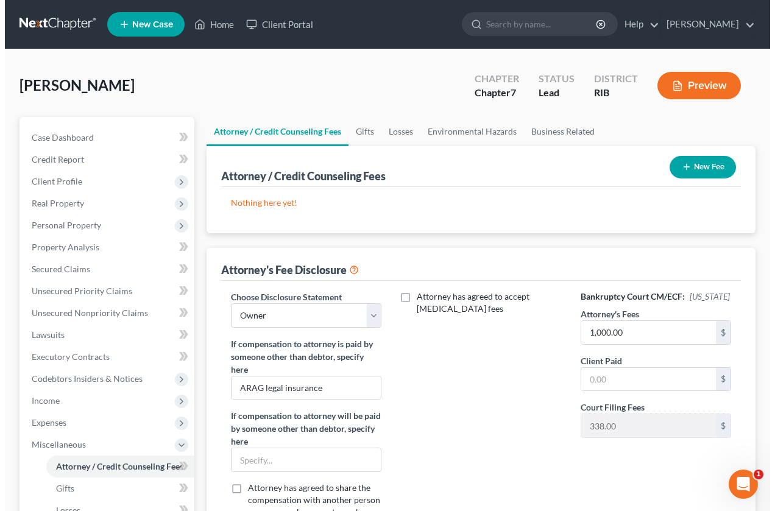
scroll to position [0, 0]
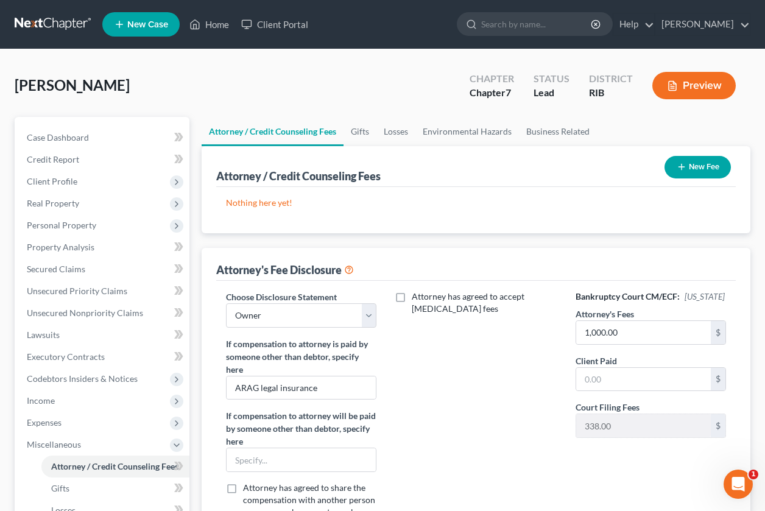
click at [705, 86] on button "Preview" at bounding box center [693, 85] width 83 height 27
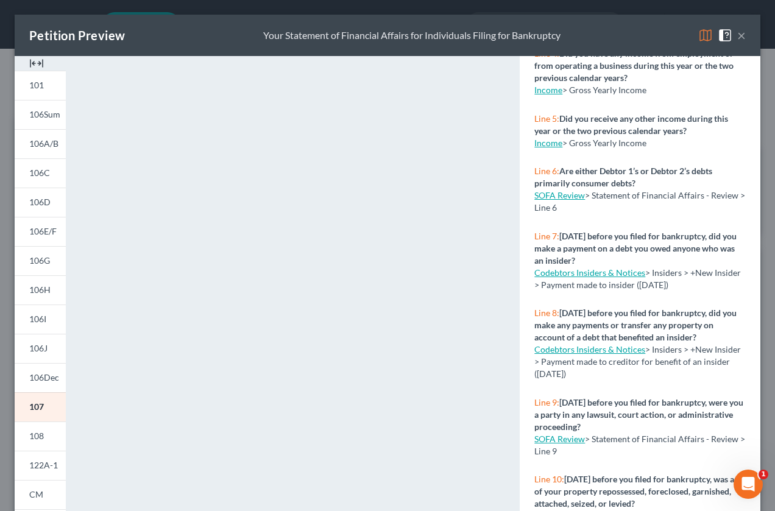
scroll to position [319, 0]
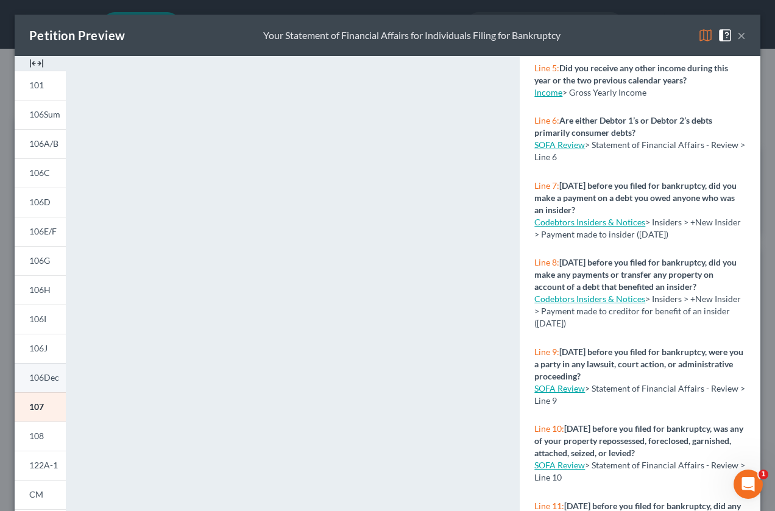
click at [33, 373] on span "106Dec" at bounding box center [44, 377] width 30 height 10
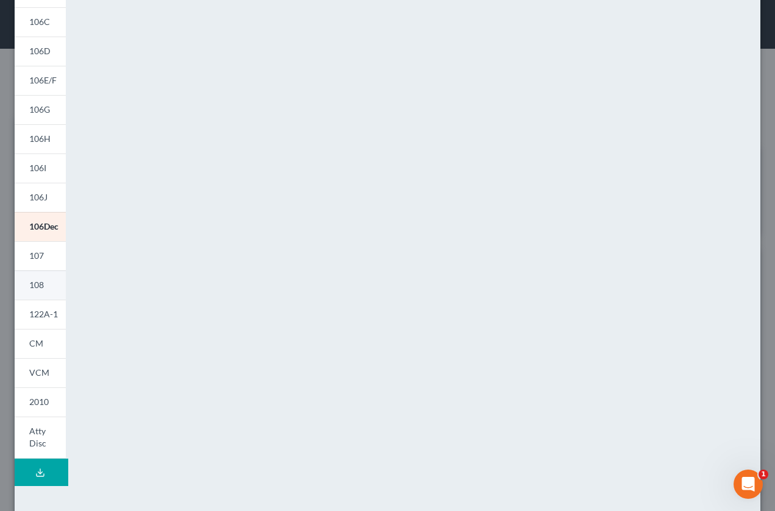
scroll to position [153, 0]
click at [35, 439] on span "Atty Disc" at bounding box center [37, 435] width 17 height 23
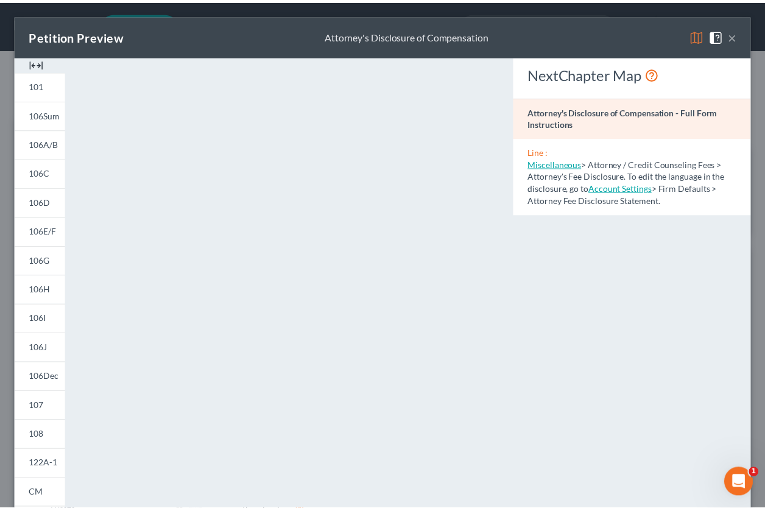
scroll to position [0, 0]
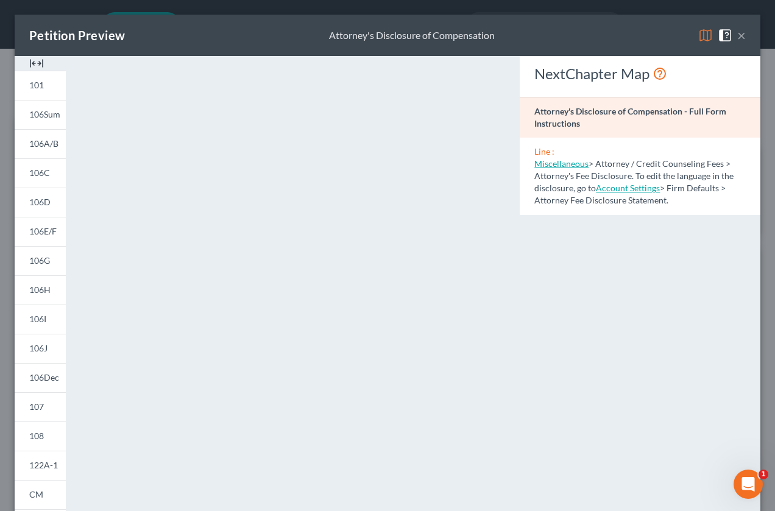
click at [737, 40] on button "×" at bounding box center [741, 35] width 9 height 15
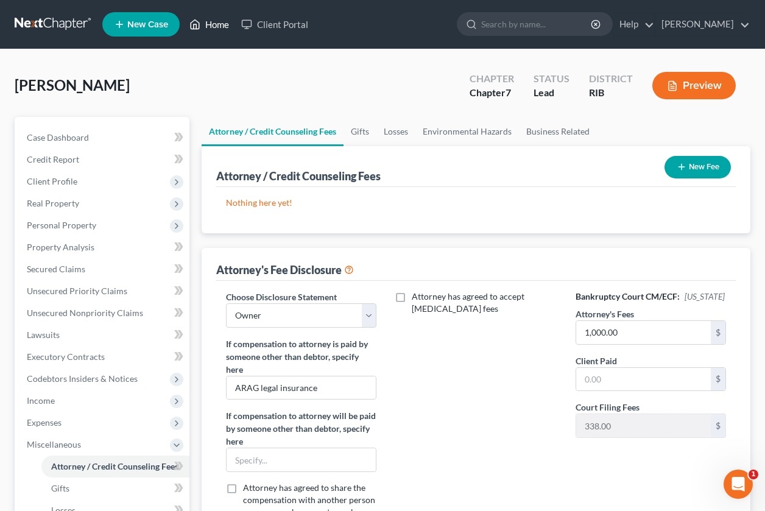
click at [219, 25] on link "Home" at bounding box center [209, 24] width 52 height 22
